Goal: Information Seeking & Learning: Learn about a topic

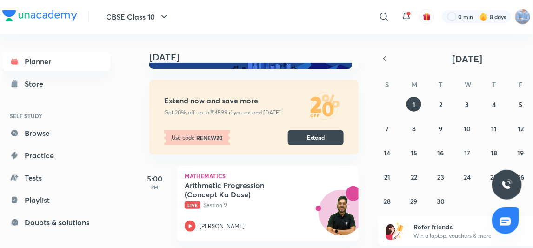
scroll to position [37, 0]
click at [192, 226] on icon at bounding box center [189, 225] width 11 height 11
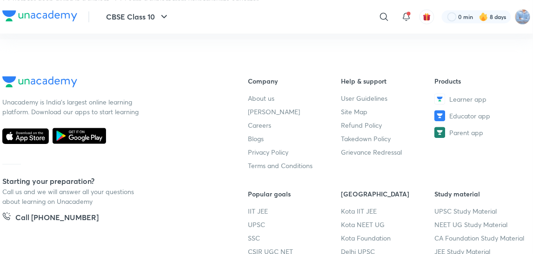
scroll to position [527, 0]
